Goal: Obtain resource: Download file/media

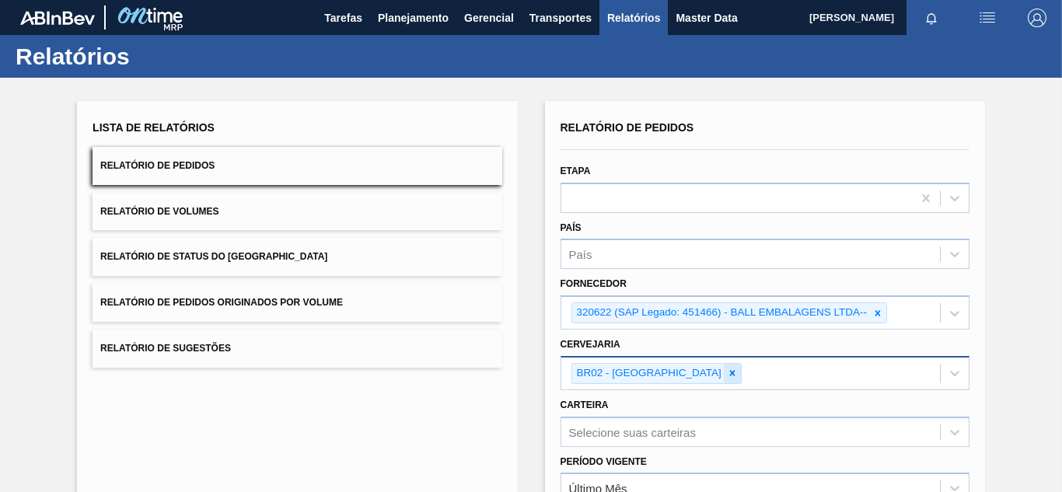
scroll to position [232, 0]
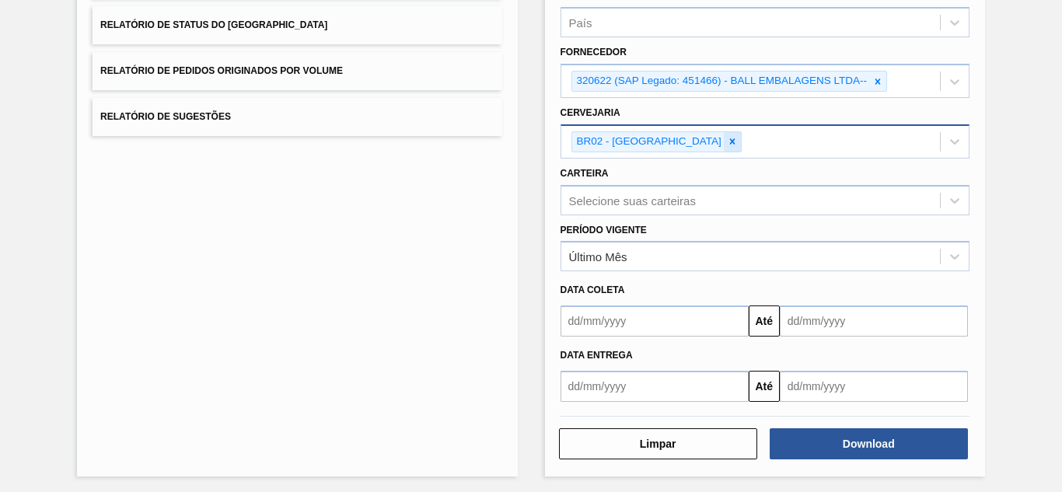
click at [727, 140] on icon at bounding box center [732, 141] width 11 height 11
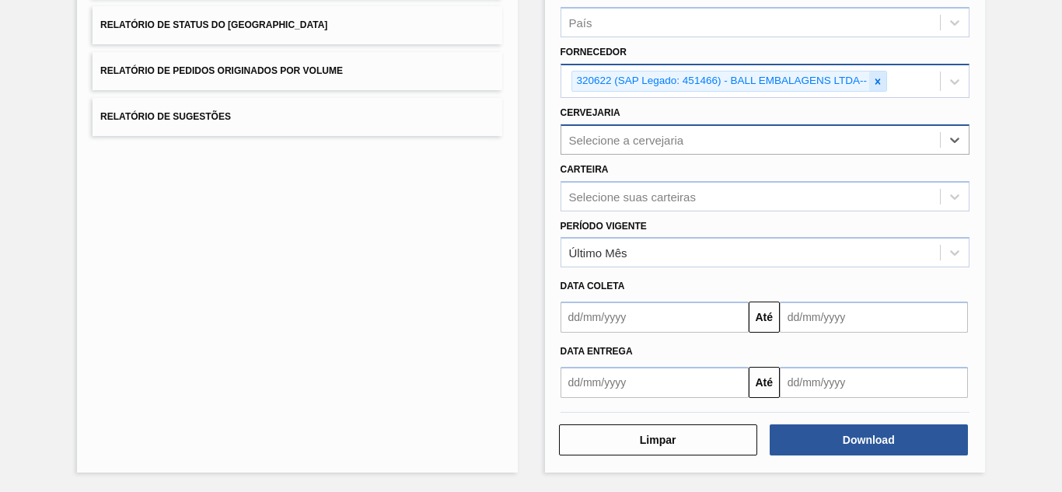
click at [876, 82] on icon at bounding box center [878, 81] width 5 height 5
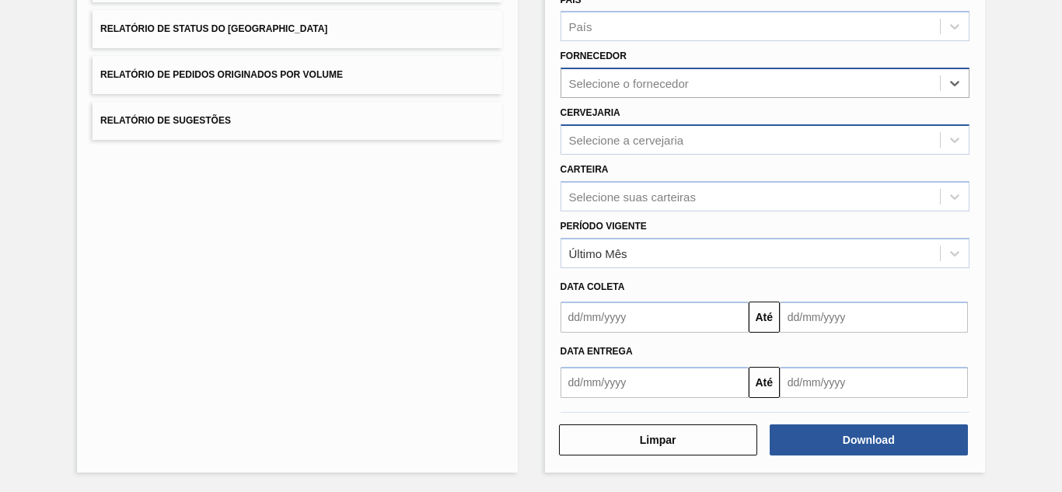
paste input "296630"
type input "296630"
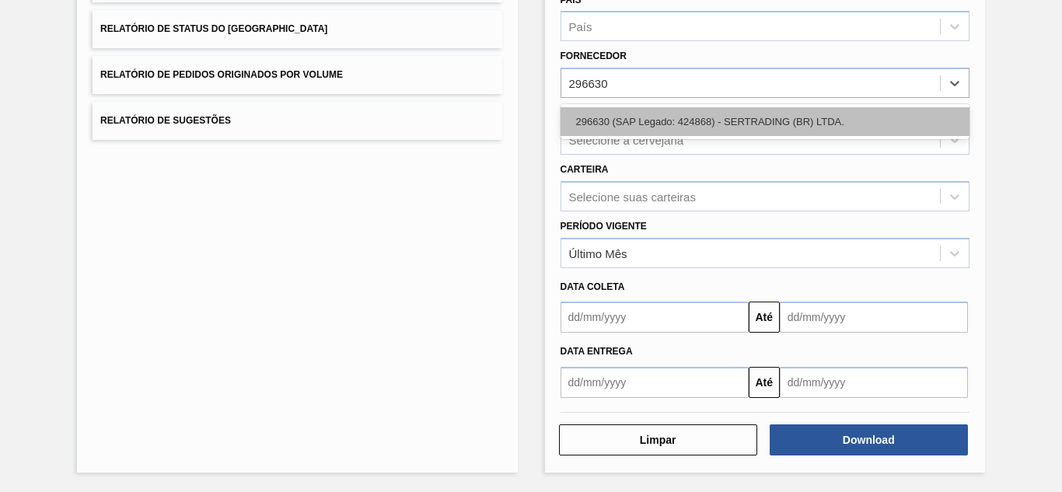
click at [624, 120] on div "296630 (SAP Legado: 424868) - SERTRADING (BR) LTDA." at bounding box center [765, 121] width 409 height 29
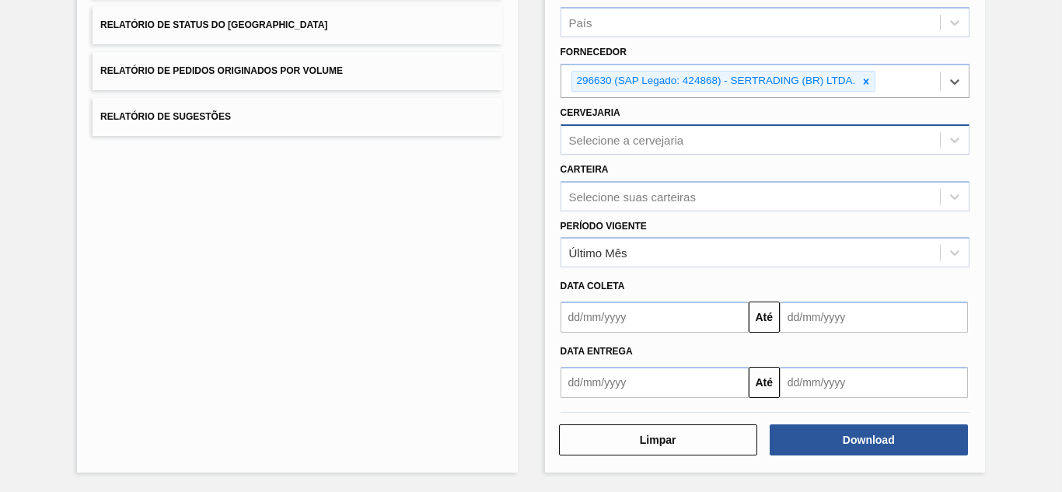
click at [599, 145] on div "Selecione a cervejaria" at bounding box center [626, 139] width 115 height 13
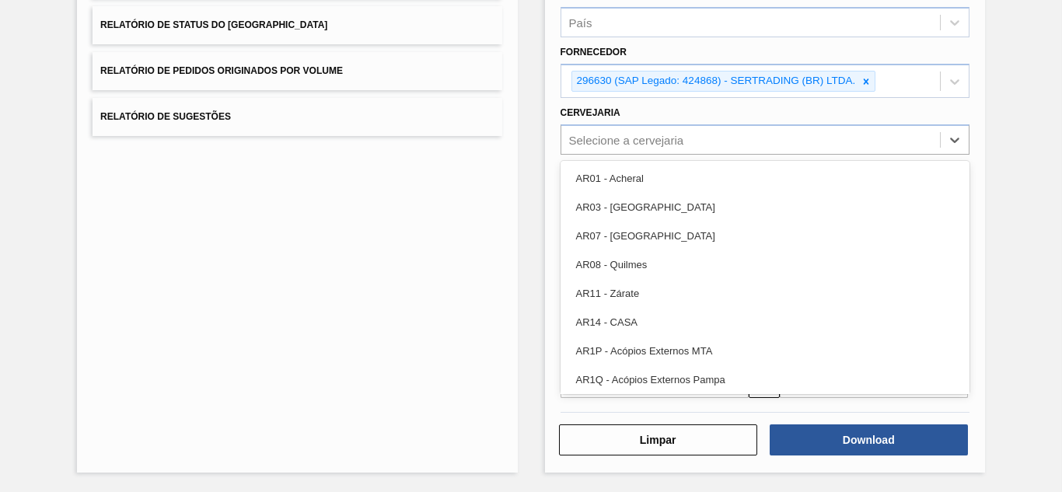
paste input "BR03"
type input "BR03"
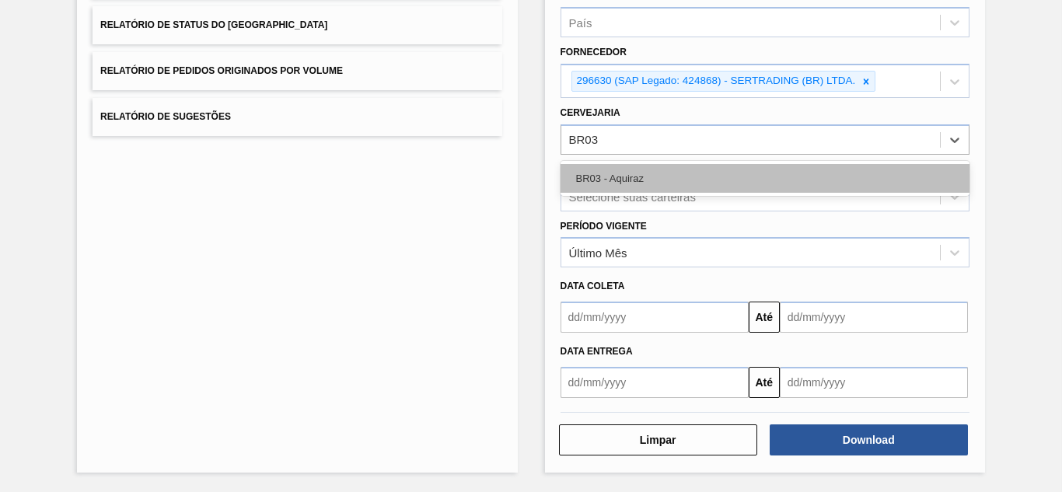
click at [603, 172] on div "BR03 - Aquiraz" at bounding box center [765, 178] width 409 height 29
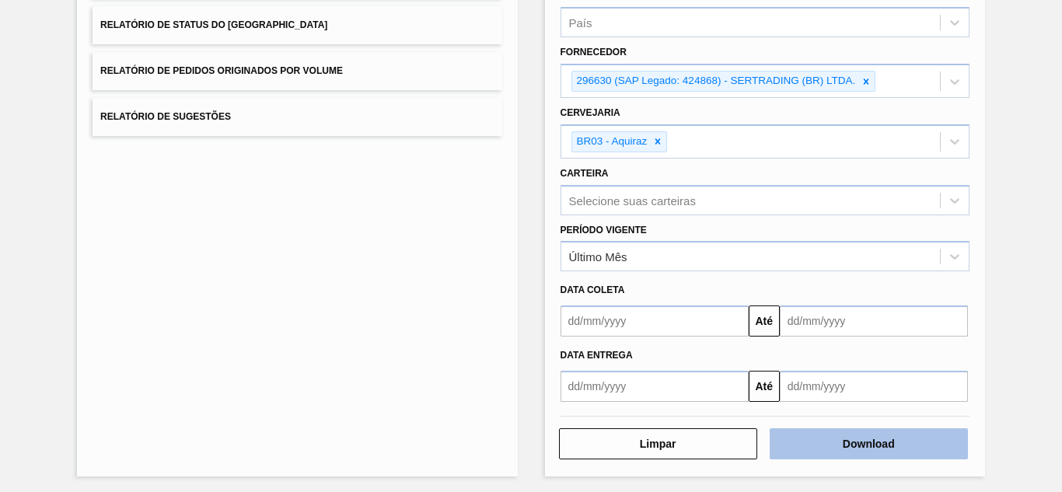
click at [812, 444] on button "Download" at bounding box center [869, 444] width 198 height 31
